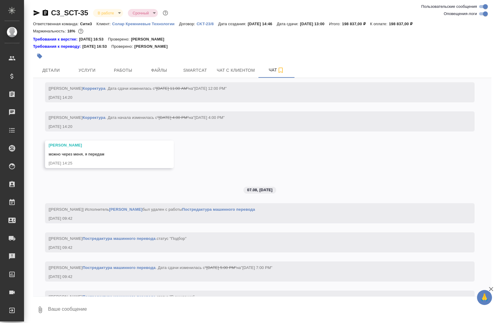
scroll to position [2643, 0]
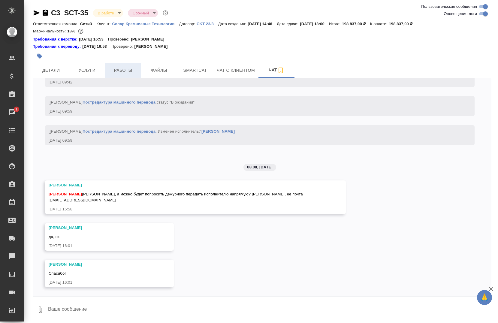
click at [113, 66] on button "Работы" at bounding box center [123, 70] width 36 height 15
